Goal: Register for event/course

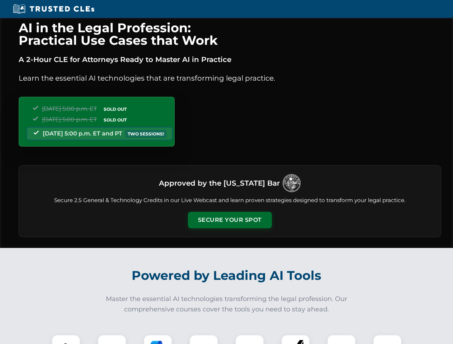
click at [229, 220] on button "Secure Your Spot" at bounding box center [230, 220] width 84 height 16
click at [66, 339] on img at bounding box center [66, 349] width 21 height 21
